Goal: Task Accomplishment & Management: Complete application form

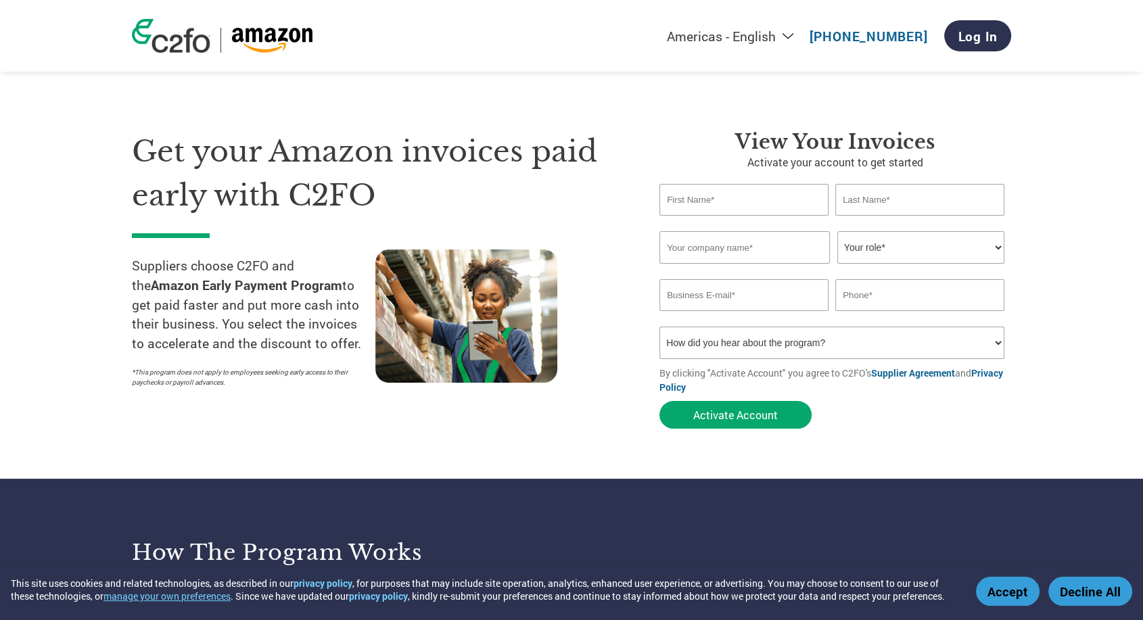
click at [746, 207] on input "text" at bounding box center [743, 200] width 169 height 32
type input "[PERSON_NAME]"
click at [904, 211] on input "text" at bounding box center [919, 200] width 169 height 32
type input "[PERSON_NAME]"
click at [724, 240] on input "text" at bounding box center [744, 247] width 170 height 32
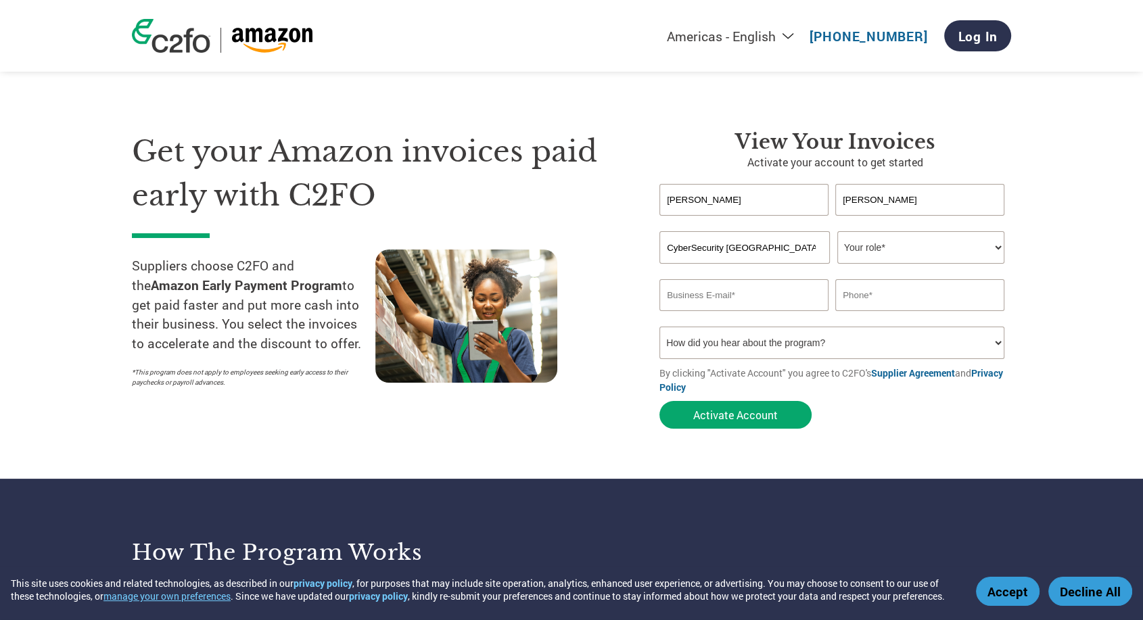
type input "CyberSecurity [GEOGRAPHIC_DATA]"
click at [931, 253] on select "Your role* CFO Controller Credit Manager Finance Director Treasurer CEO Preside…" at bounding box center [920, 247] width 167 height 32
select select "ACCOUNTS_RECEIVABLE"
click at [837, 231] on select "Your role* CFO Controller Credit Manager Finance Director Treasurer CEO Preside…" at bounding box center [920, 247] width 167 height 32
click at [753, 297] on input "email" at bounding box center [743, 295] width 169 height 32
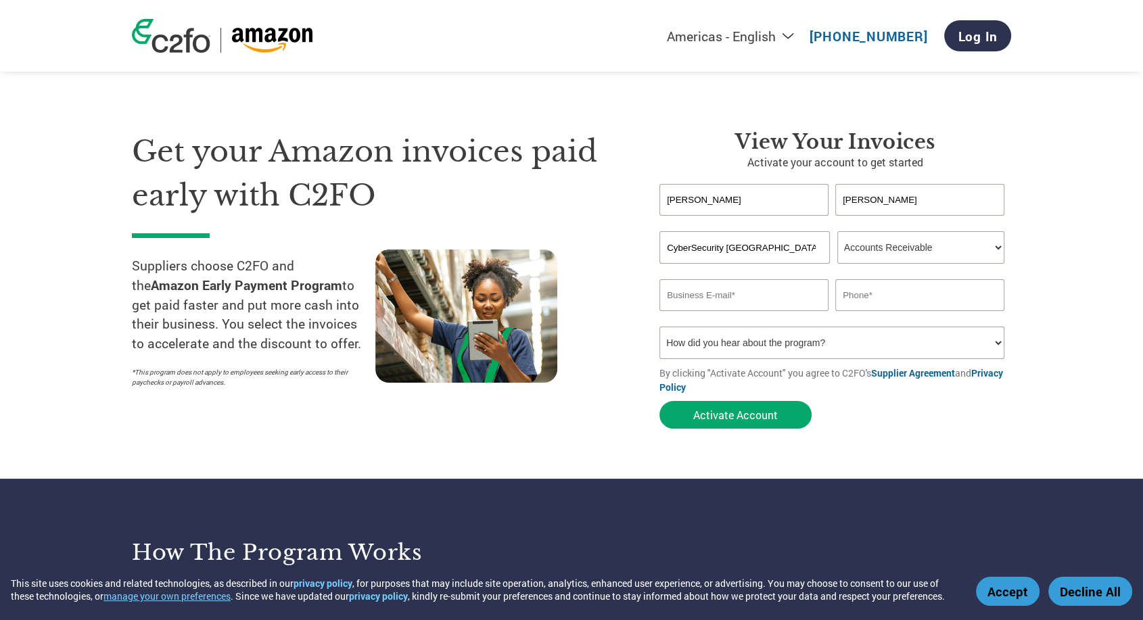
click at [753, 297] on input "email" at bounding box center [743, 295] width 169 height 32
type input "[EMAIL_ADDRESS][DOMAIN_NAME]"
click at [921, 286] on input "text" at bounding box center [919, 295] width 169 height 32
type input "0133009256"
click at [839, 349] on select "How did you hear about the program? Received a letter Email Social Media Online…" at bounding box center [831, 343] width 345 height 32
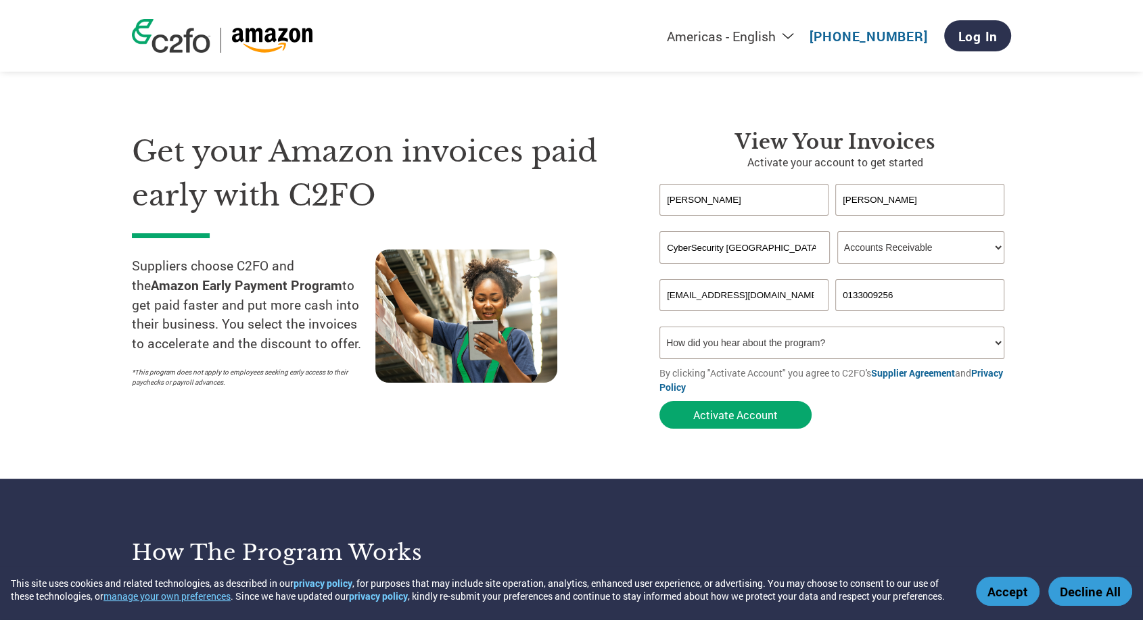
select select "Email"
click at [659, 327] on select "How did you hear about the program? Received a letter Email Social Media Online…" at bounding box center [831, 343] width 345 height 32
click at [768, 419] on button "Activate Account" at bounding box center [735, 415] width 152 height 28
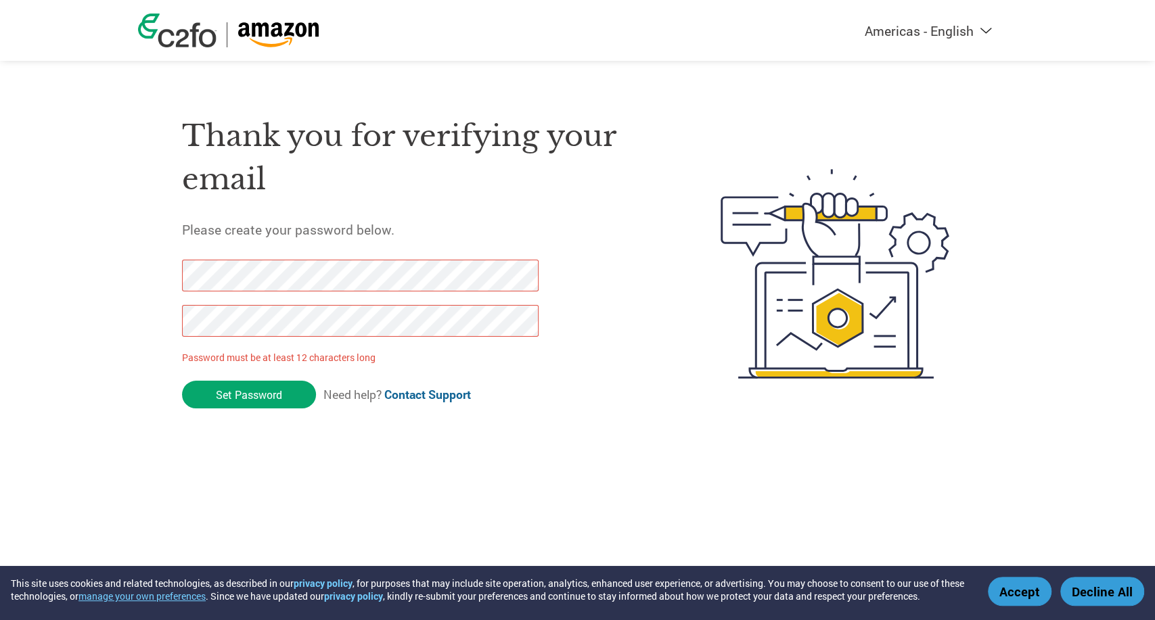
drag, startPoint x: 287, startPoint y: 388, endPoint x: 0, endPoint y: 251, distance: 318.6
click at [0, 250] on div "Americas - English Américas - Español [GEOGRAPHIC_DATA] - Português Amériques -…" at bounding box center [577, 220] width 1155 height 440
click at [0, 317] on div "Americas - English Américas - Español [GEOGRAPHIC_DATA] - Português Amériques -…" at bounding box center [577, 220] width 1155 height 440
click at [306, 390] on input "Set Password" at bounding box center [249, 395] width 134 height 28
